Goal: Task Accomplishment & Management: Complete application form

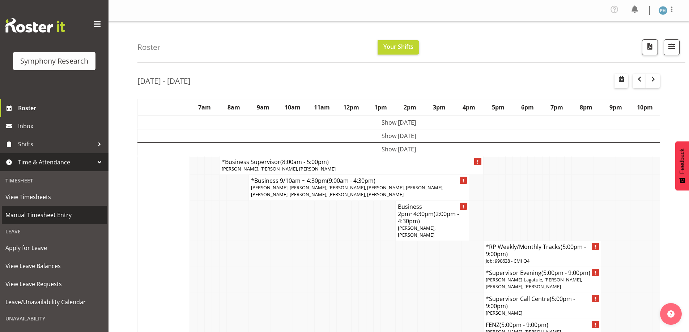
click at [84, 214] on span "Manual Timesheet Entry" at bounding box center [54, 215] width 98 height 11
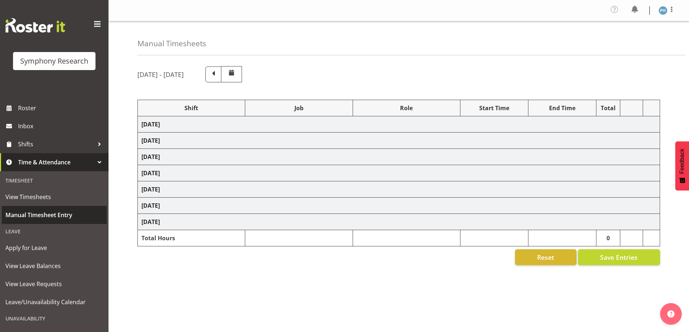
select select "56692"
select select "10499"
select select "47"
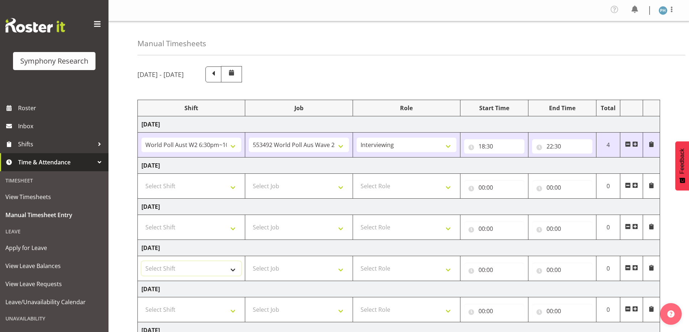
click at [235, 270] on select "Select Shift !!Weekend Residential (Roster IT Shift Label) *Business 9/10am ~ 4…" at bounding box center [191, 268] width 100 height 14
select select "56692"
click at [141, 261] on select "Select Shift !!Weekend Residential (Roster IT Shift Label) *Business 9/10am ~ 4…" at bounding box center [191, 268] width 100 height 14
click at [343, 272] on select "Select Job 550060 IF Admin 553492 World Poll Aus Wave 2 Main 2025 553493 World …" at bounding box center [299, 268] width 100 height 14
select select "10499"
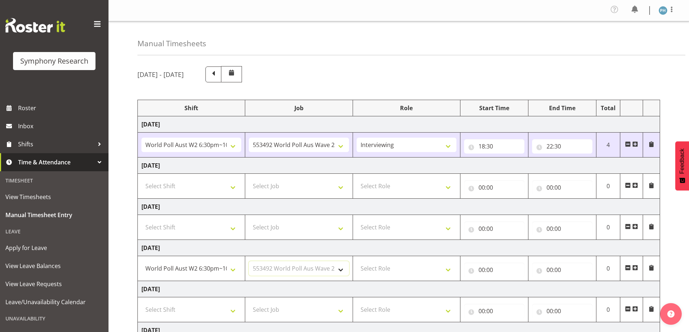
click at [249, 261] on select "Select Job 550060 IF Admin 553492 World Poll Aus Wave 2 Main 2025 553493 World …" at bounding box center [299, 268] width 100 height 14
click at [446, 268] on select "Select Role Briefing Interviewing" at bounding box center [406, 268] width 100 height 14
select select "47"
click at [356, 261] on select "Select Role Briefing Interviewing" at bounding box center [406, 268] width 100 height 14
click at [483, 270] on input "00:00" at bounding box center [494, 270] width 60 height 14
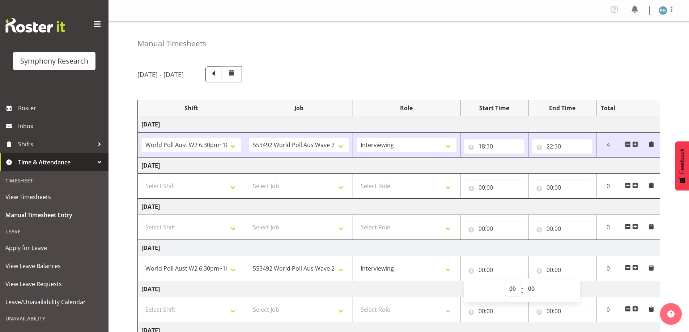
click at [512, 288] on select "00 01 02 03 04 05 06 07 08 09 10 11 12 13 14 15 16 17 18 19 20 21 22 23" at bounding box center [513, 289] width 16 height 14
select select "18"
click at [505, 282] on select "00 01 02 03 04 05 06 07 08 09 10 11 12 13 14 15 16 17 18 19 20 21 22 23" at bounding box center [513, 289] width 16 height 14
type input "18:00"
click at [535, 286] on select "00 01 02 03 04 05 06 07 08 09 10 11 12 13 14 15 16 17 18 19 20 21 22 23 24 25 2…" at bounding box center [532, 289] width 16 height 14
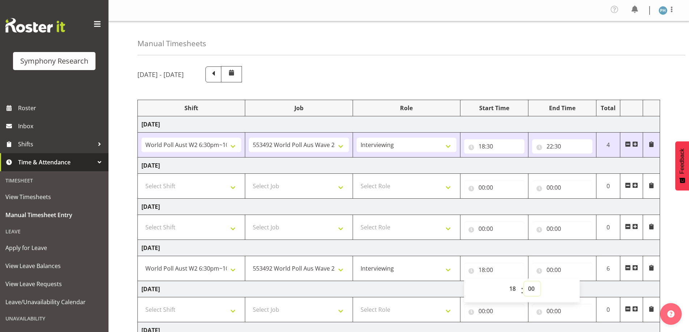
select select "30"
click at [524, 282] on select "00 01 02 03 04 05 06 07 08 09 10 11 12 13 14 15 16 17 18 19 20 21 22 23 24 25 2…" at bounding box center [532, 289] width 16 height 14
type input "18:30"
click at [552, 270] on input "00:00" at bounding box center [562, 270] width 60 height 14
click at [578, 287] on select "00 01 02 03 04 05 06 07 08 09 10 11 12 13 14 15 16 17 18 19 20 21 22 23" at bounding box center [581, 289] width 16 height 14
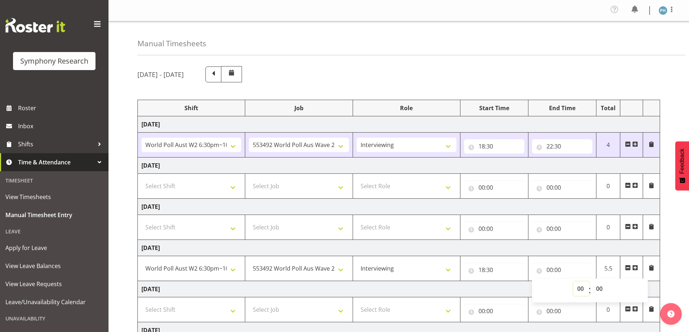
select select "20"
click at [573, 282] on select "00 01 02 03 04 05 06 07 08 09 10 11 12 13 14 15 16 17 18 19 20 21 22 23" at bounding box center [581, 289] width 16 height 14
type input "20:00"
click at [671, 282] on div "[DATE] - [DATE] Shift Job Role Start Time End Time Total [DATE] !!Weekend Resid…" at bounding box center [412, 253] width 551 height 385
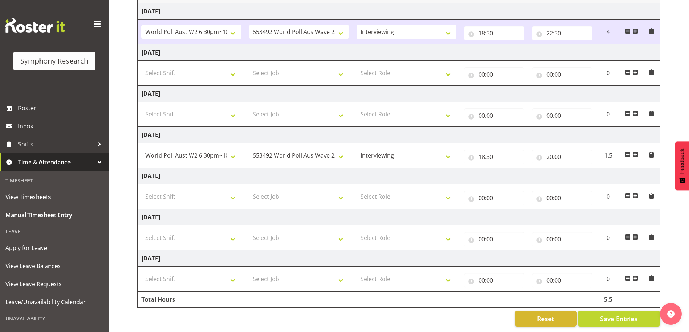
scroll to position [119, 0]
click at [622, 314] on span "Save Entries" at bounding box center [619, 318] width 38 height 9
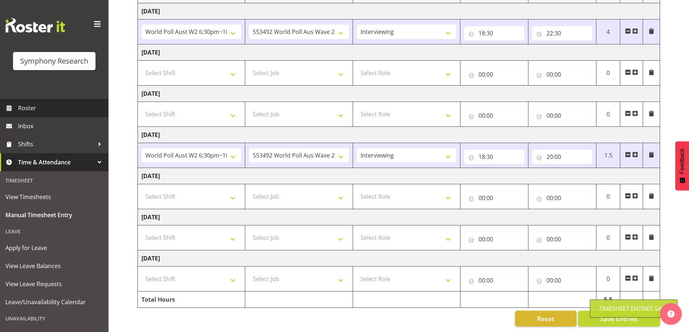
click at [23, 110] on span "Roster" at bounding box center [61, 108] width 87 height 11
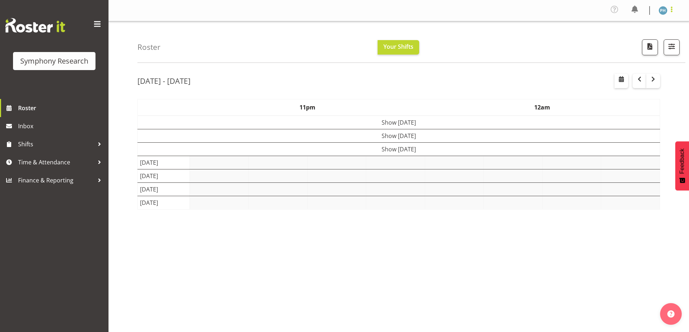
click at [669, 10] on span at bounding box center [671, 9] width 9 height 9
click at [0, 0] on link "Log Out" at bounding box center [0, 0] width 0 height 0
